Goal: Information Seeking & Learning: Learn about a topic

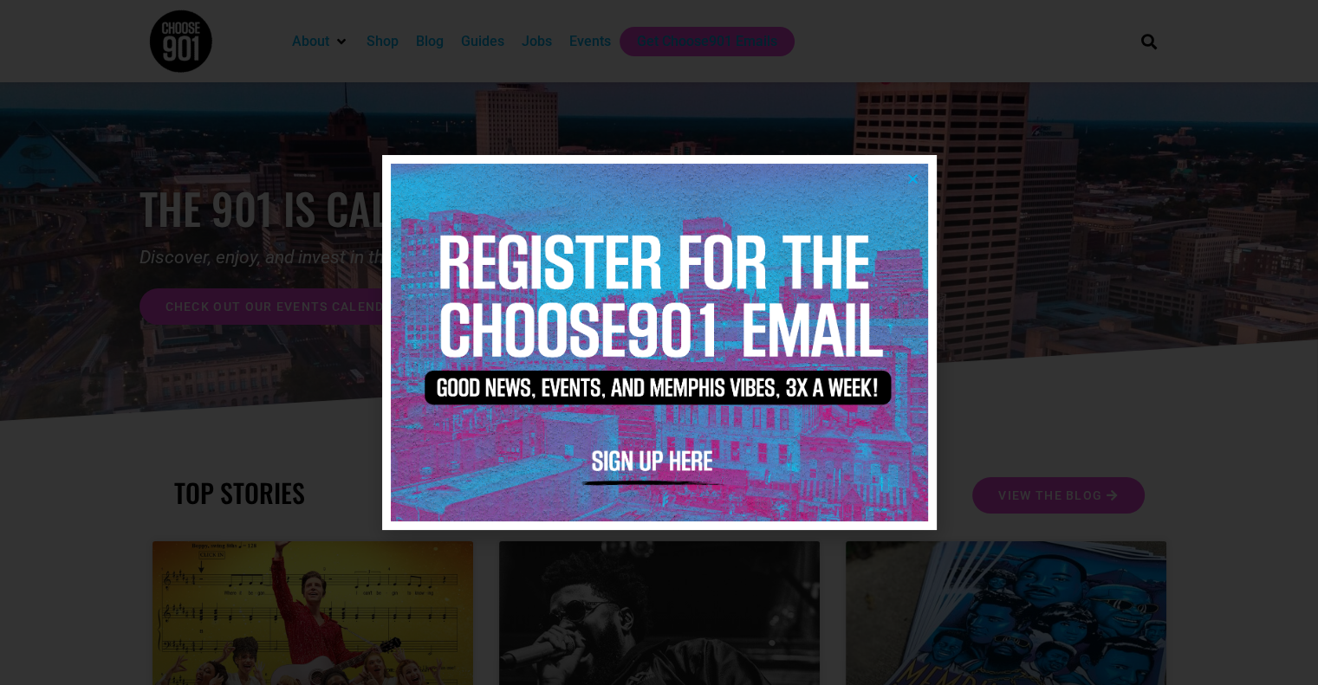
click at [914, 175] on icon "Close" at bounding box center [912, 178] width 13 height 13
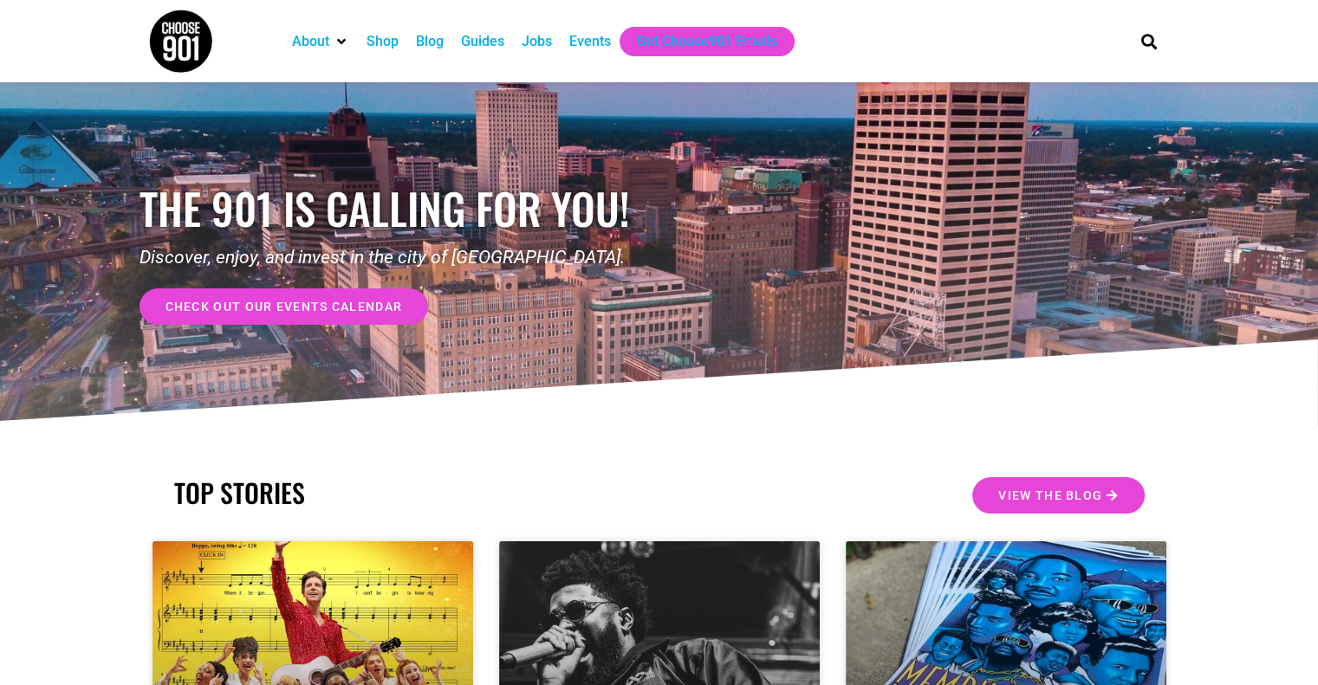
click at [544, 37] on div "Jobs" at bounding box center [537, 41] width 30 height 21
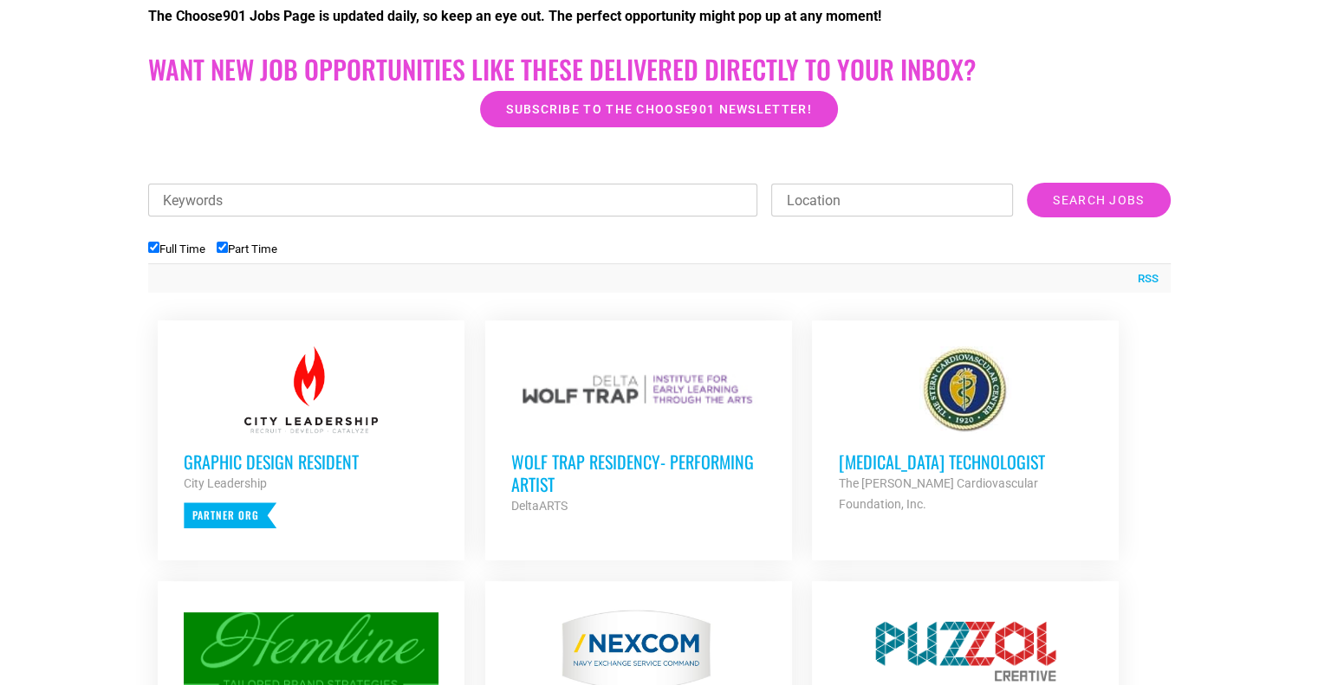
scroll to position [475, 0]
click at [316, 457] on h3 "Graphic Design Resident" at bounding box center [311, 461] width 255 height 23
